Goal: Task Accomplishment & Management: Manage account settings

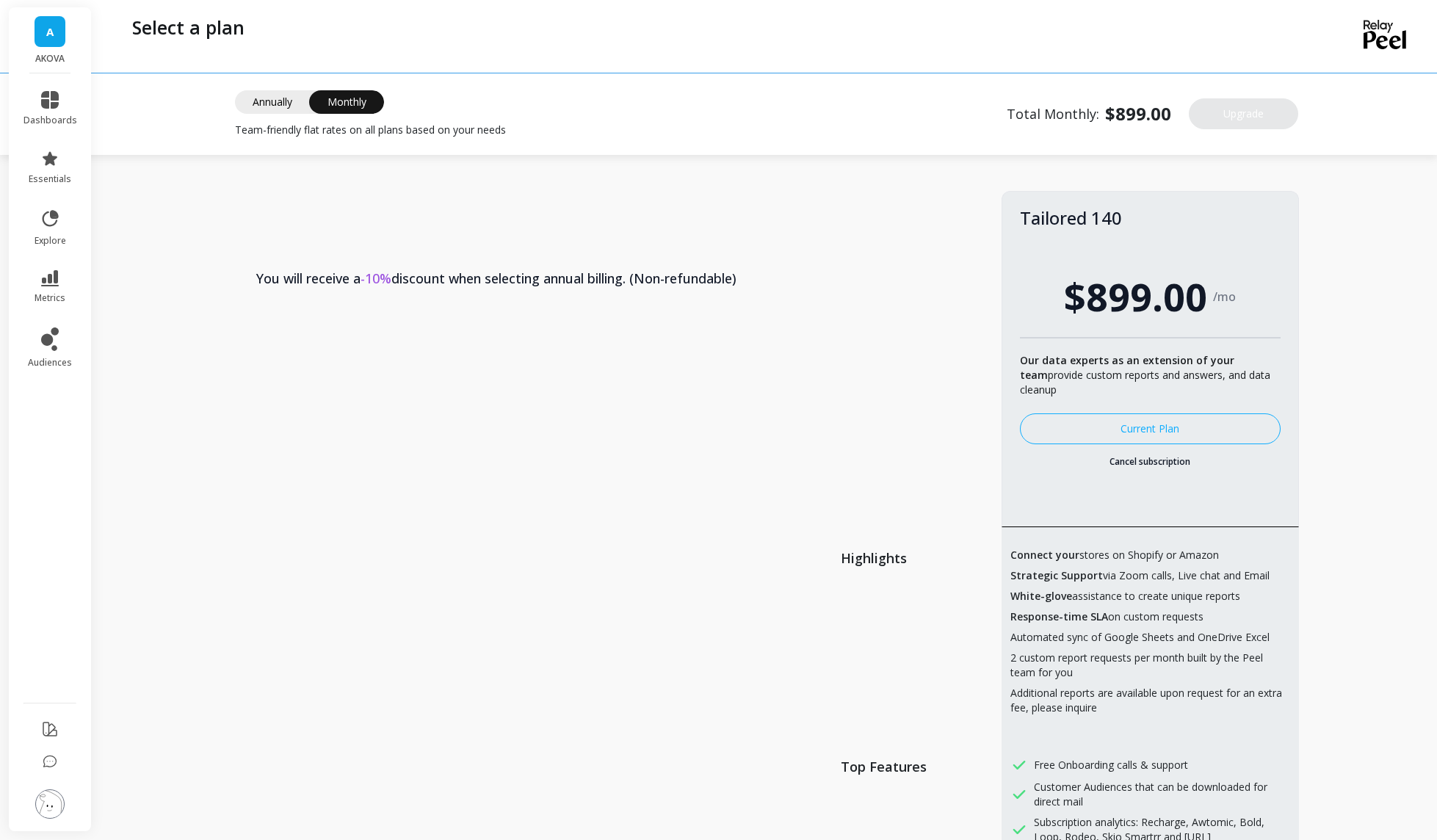
scroll to position [62, 0]
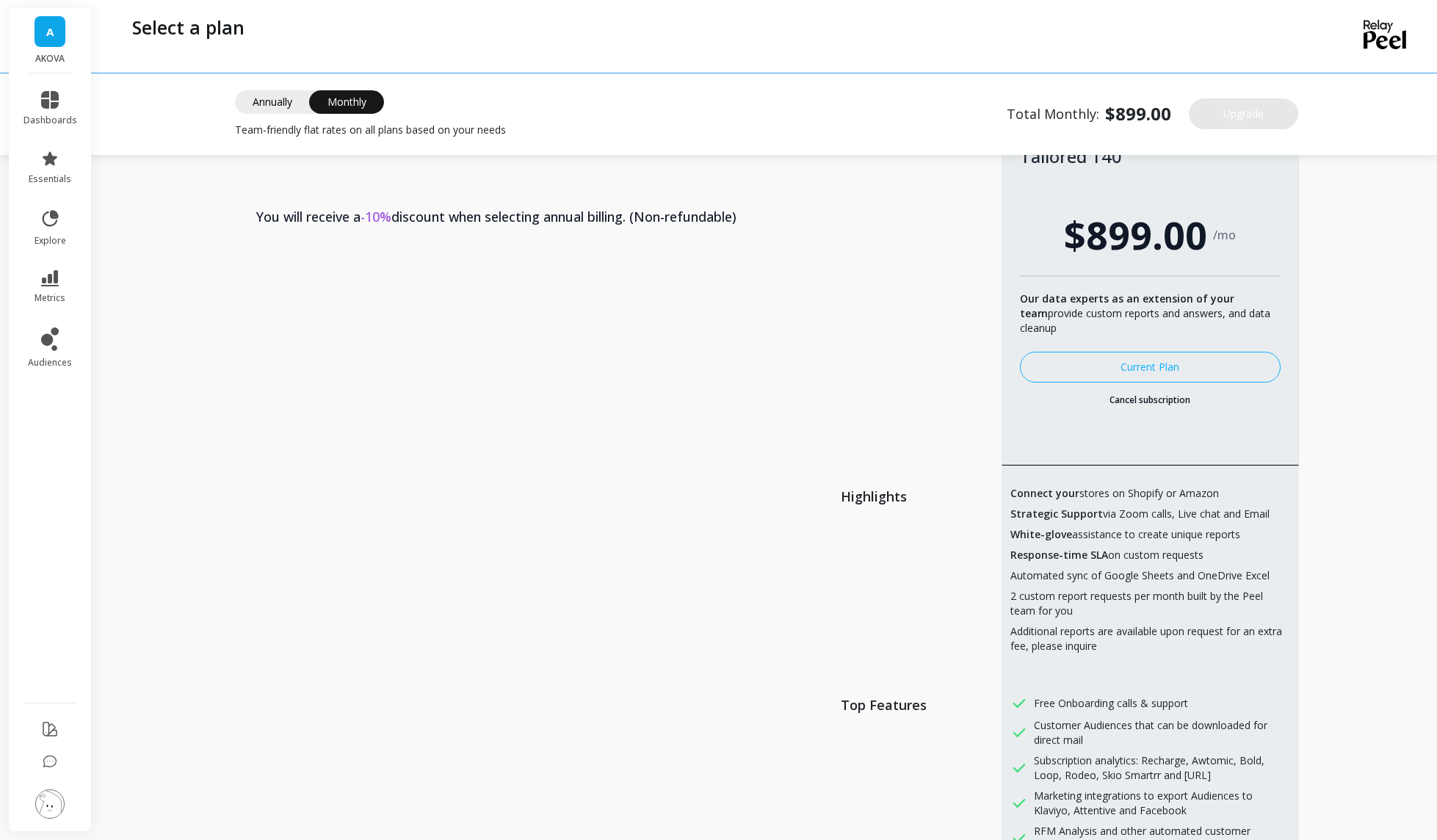
click at [1142, 400] on link "Cancel subscription" at bounding box center [1150, 399] width 260 height 12
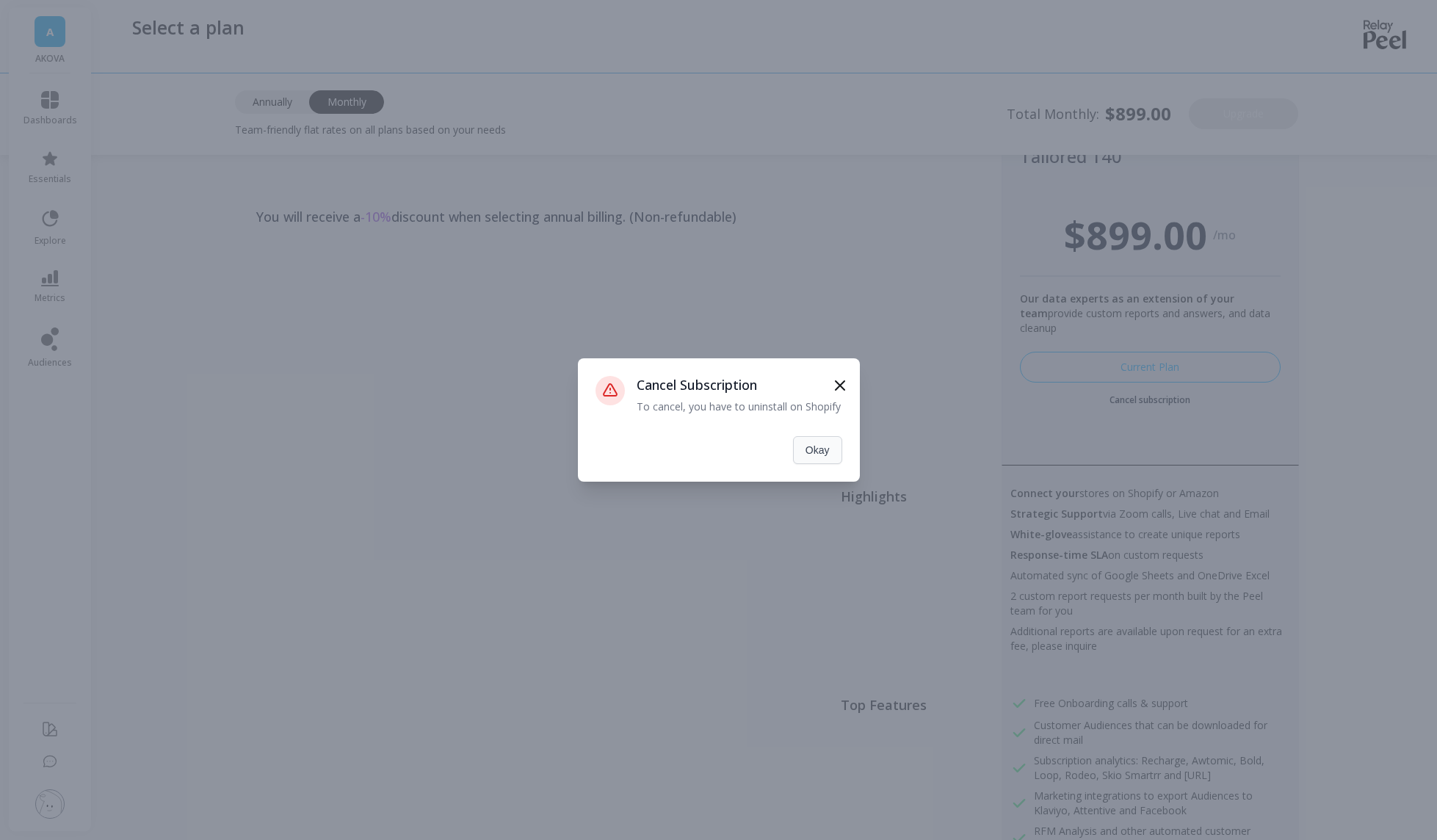
click at [823, 447] on button "Okay" at bounding box center [818, 451] width 50 height 28
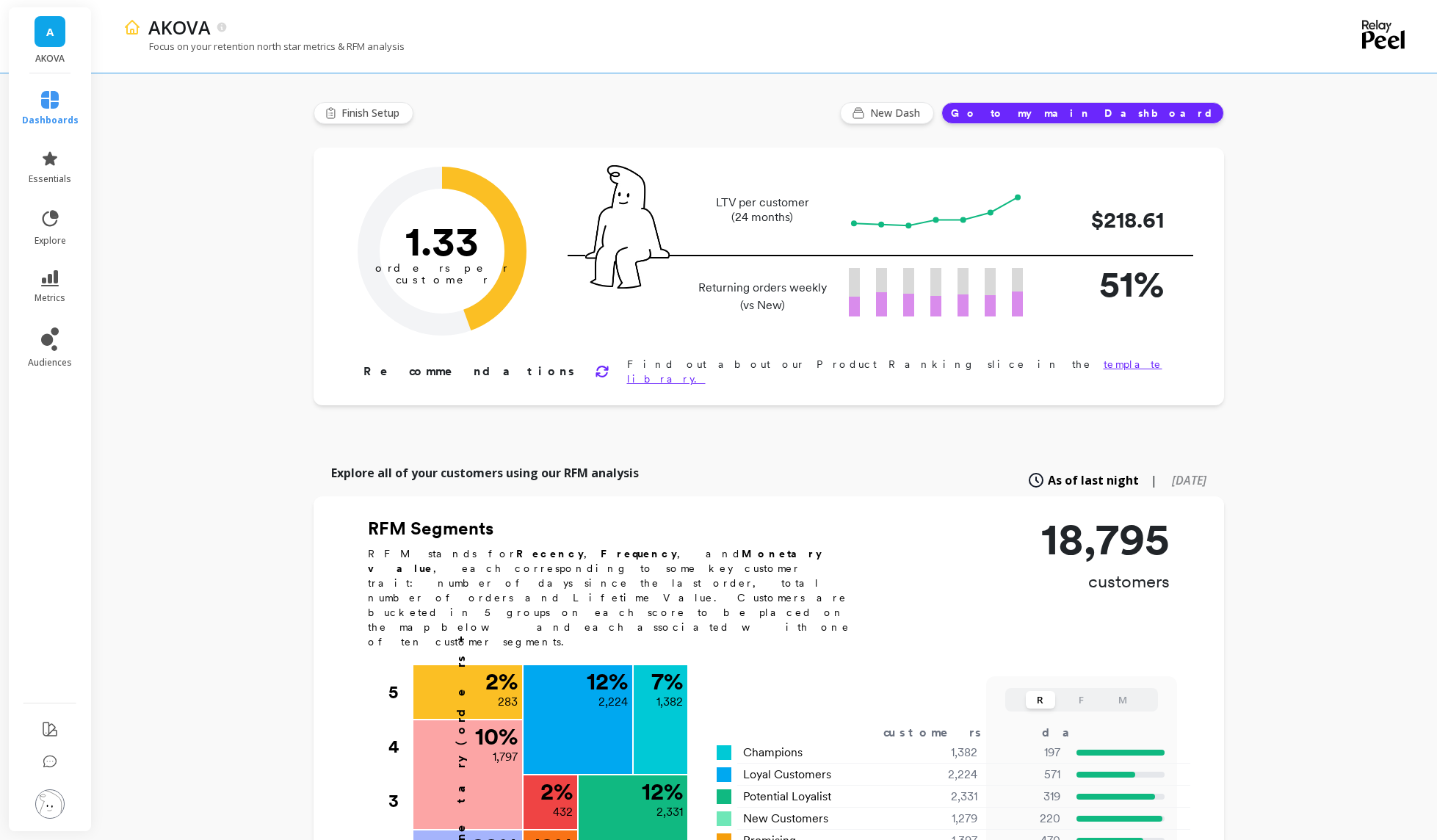
click at [48, 34] on span "A" at bounding box center [50, 32] width 7 height 17
click at [48, 801] on img at bounding box center [50, 804] width 29 height 29
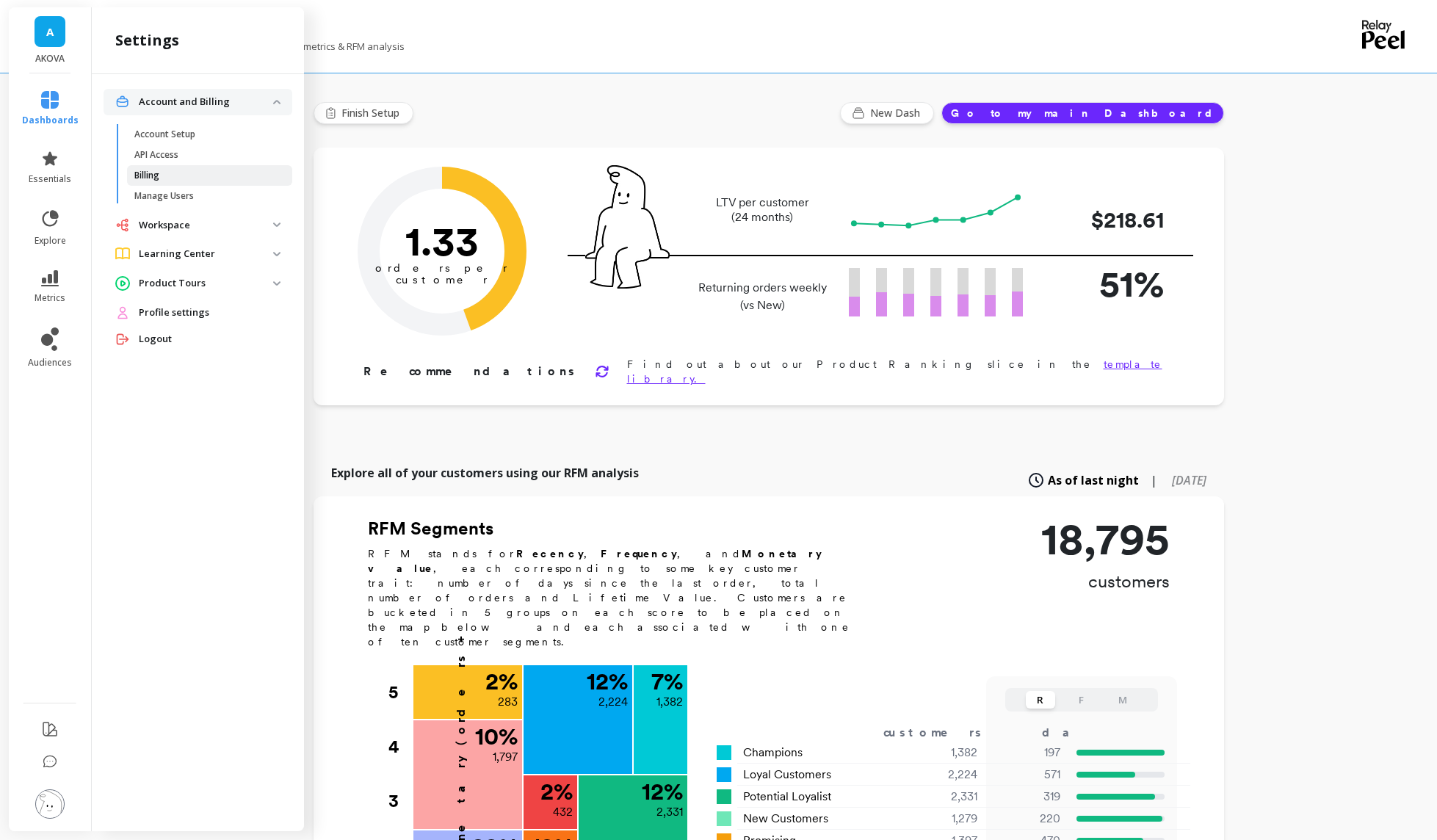
click at [158, 175] on p "Billing" at bounding box center [147, 175] width 25 height 12
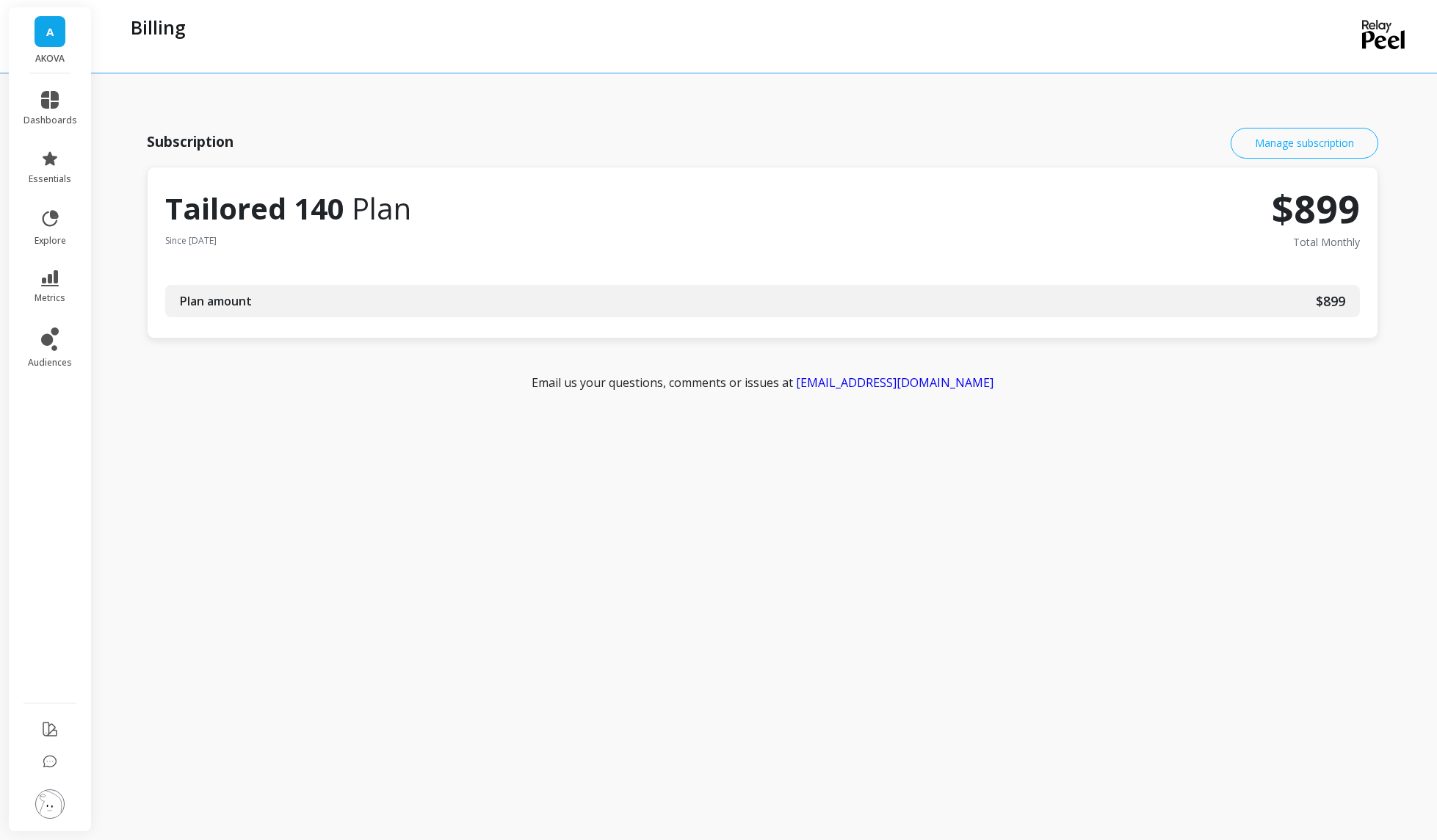
click at [1324, 143] on link "Manage subscription" at bounding box center [1304, 143] width 148 height 31
